Goal: Task Accomplishment & Management: Use online tool/utility

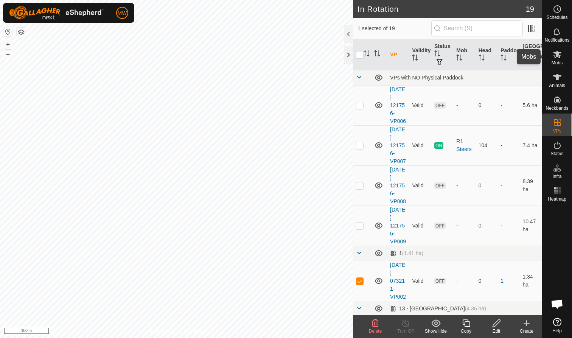
click at [554, 57] on icon at bounding box center [557, 54] width 9 height 9
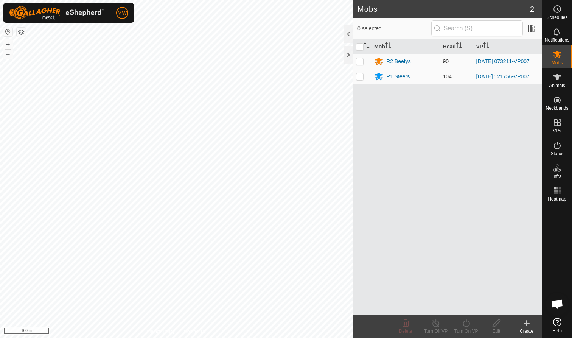
click at [358, 62] on p-checkbox at bounding box center [360, 61] width 8 height 6
checkbox input "true"
click at [466, 327] on icon at bounding box center [466, 324] width 7 height 8
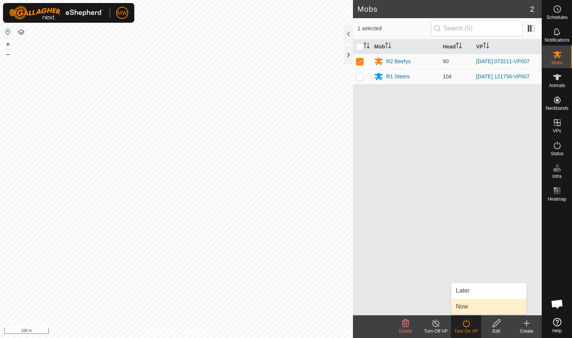
click at [468, 306] on link "Now" at bounding box center [489, 306] width 75 height 15
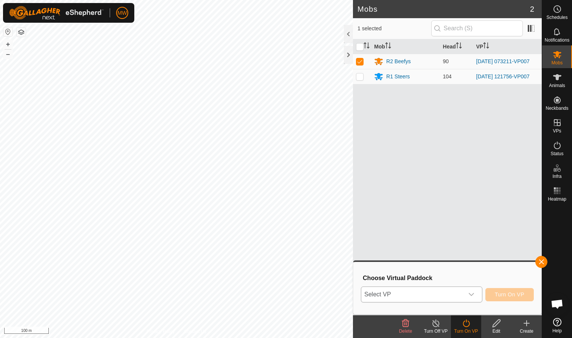
click at [472, 294] on icon "dropdown trigger" at bounding box center [472, 295] width 6 height 6
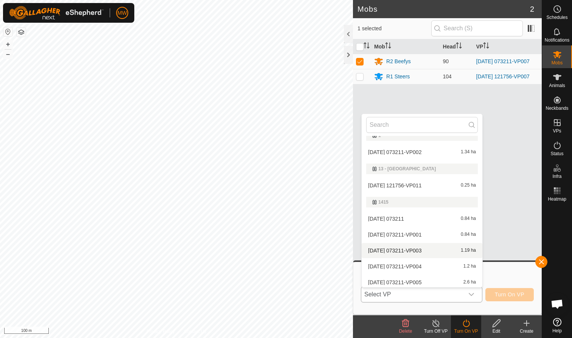
scroll to position [92, 0]
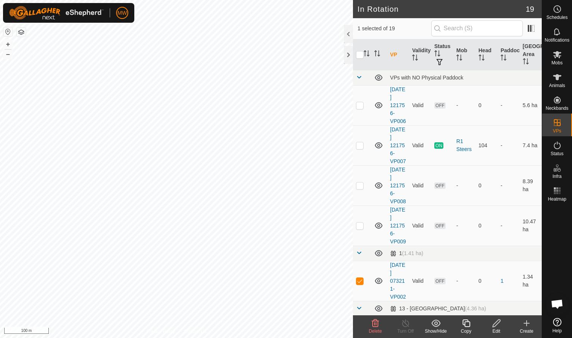
click at [467, 327] on icon at bounding box center [467, 324] width 8 height 8
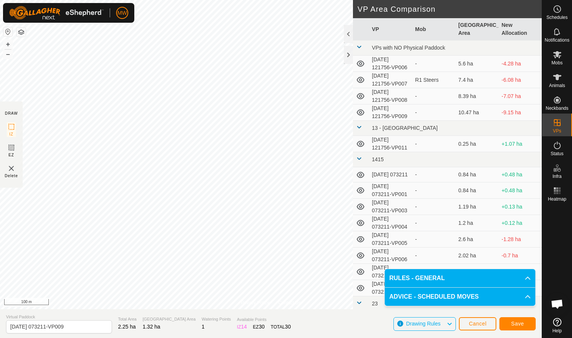
click at [515, 323] on span "Save" at bounding box center [517, 324] width 13 height 6
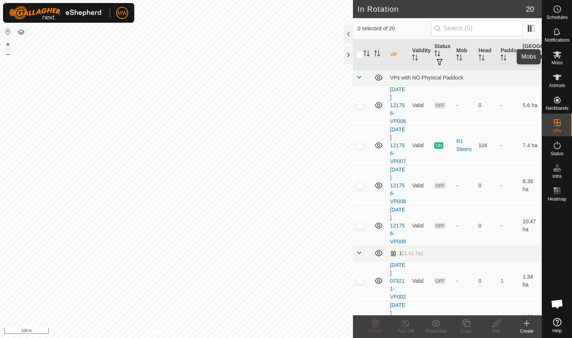
click at [558, 56] on icon at bounding box center [558, 54] width 8 height 7
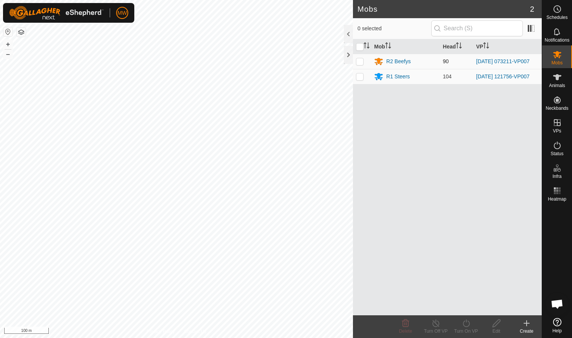
click at [361, 63] on p-checkbox at bounding box center [360, 61] width 8 height 6
checkbox input "true"
click at [465, 326] on icon at bounding box center [466, 323] width 9 height 9
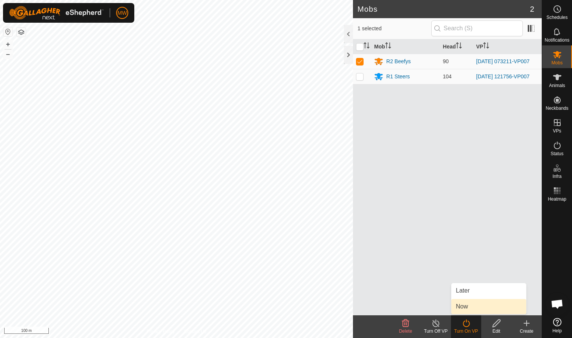
click at [461, 309] on link "Now" at bounding box center [489, 306] width 75 height 15
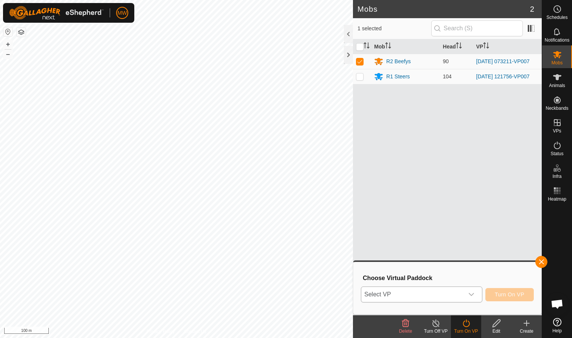
click at [472, 293] on icon "dropdown trigger" at bounding box center [472, 295] width 6 height 6
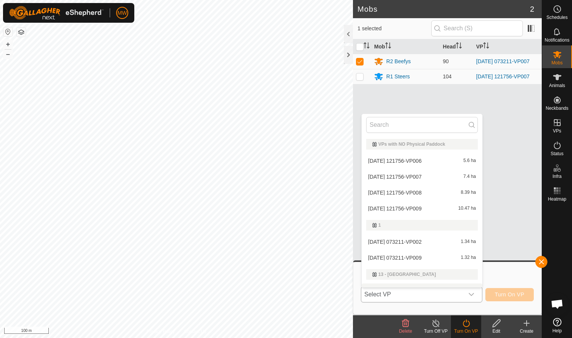
scroll to position [11, 0]
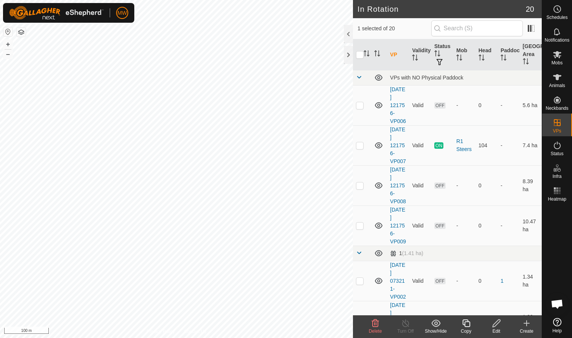
click at [467, 324] on icon at bounding box center [466, 323] width 9 height 9
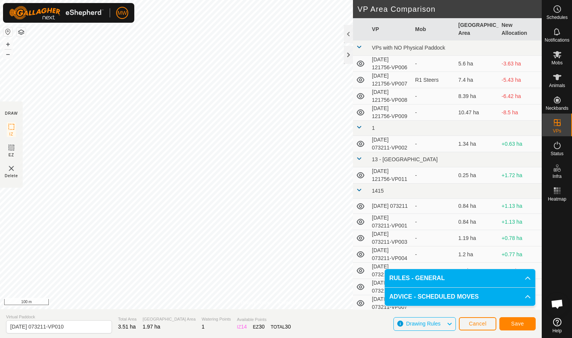
click at [520, 324] on span "Save" at bounding box center [517, 324] width 13 height 6
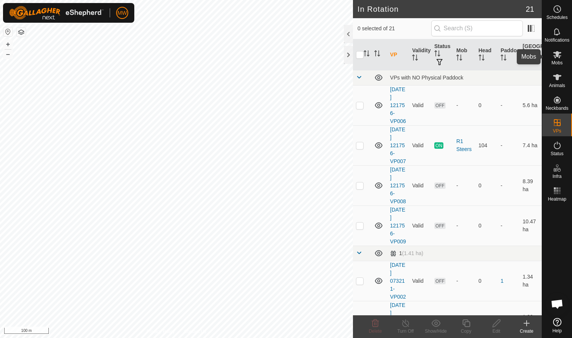
click at [559, 58] on icon at bounding box center [558, 54] width 8 height 7
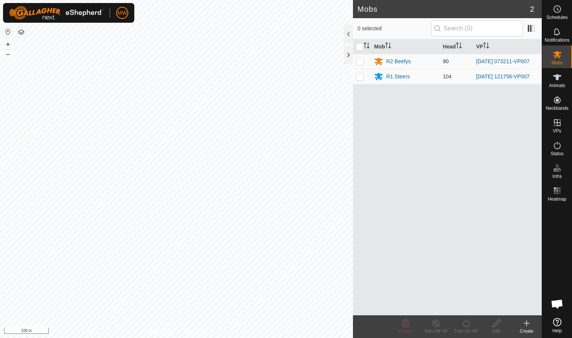
click at [360, 61] on p-checkbox at bounding box center [360, 61] width 8 height 6
checkbox input "true"
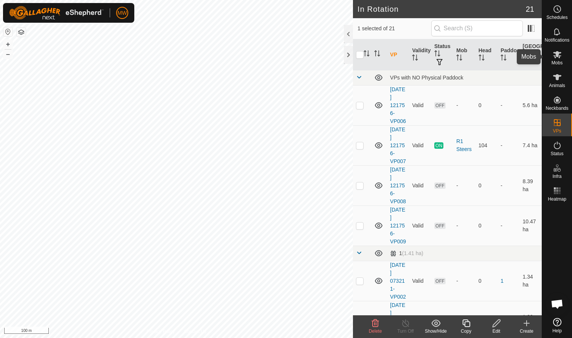
click at [558, 56] on icon at bounding box center [558, 54] width 8 height 7
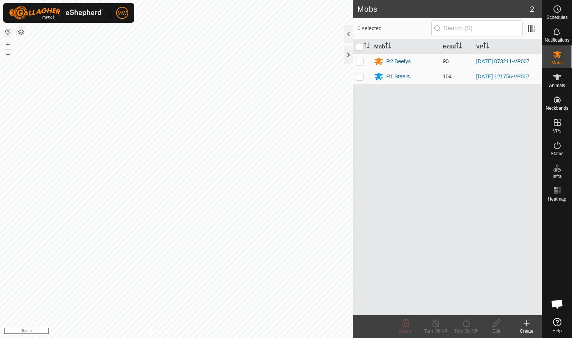
click at [359, 63] on p-checkbox at bounding box center [360, 61] width 8 height 6
checkbox input "true"
click at [467, 327] on icon at bounding box center [466, 323] width 9 height 9
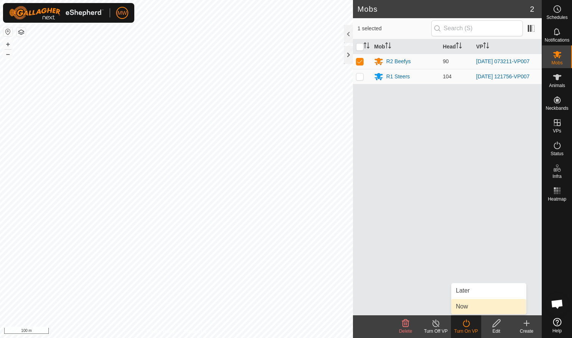
click at [466, 309] on link "Now" at bounding box center [489, 306] width 75 height 15
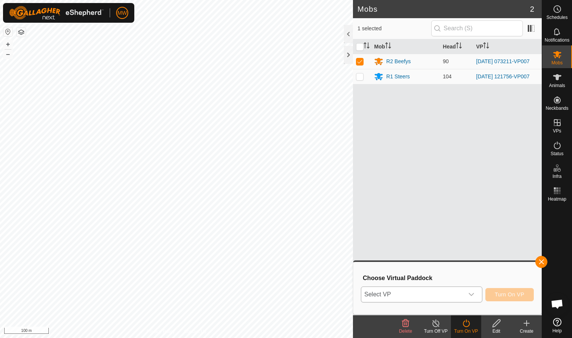
click at [472, 293] on icon "dropdown trigger" at bounding box center [472, 295] width 6 height 6
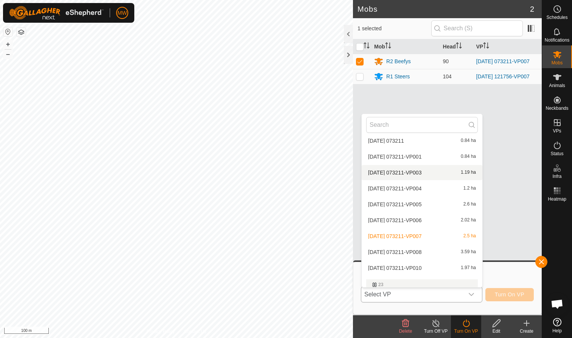
scroll to position [186, 0]
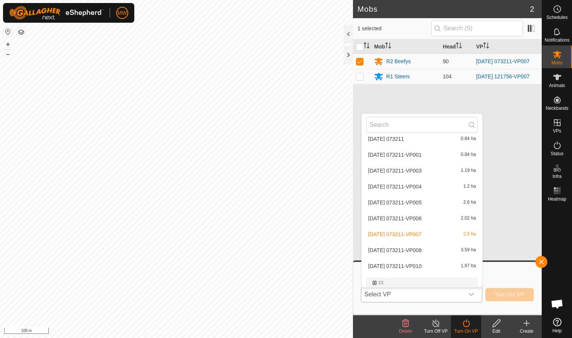
click at [397, 264] on li "2025-09-05 073211-VP010 1.97 ha" at bounding box center [422, 266] width 121 height 15
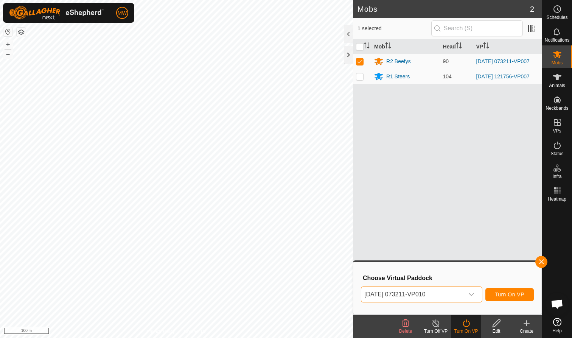
click at [505, 296] on span "Turn On VP" at bounding box center [510, 295] width 30 height 6
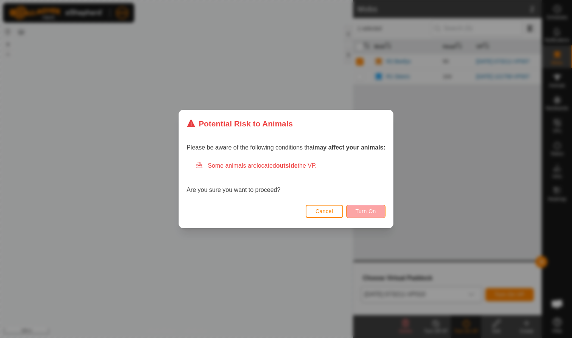
click at [367, 211] on span "Turn On" at bounding box center [366, 211] width 20 height 6
